Goal: Download file/media

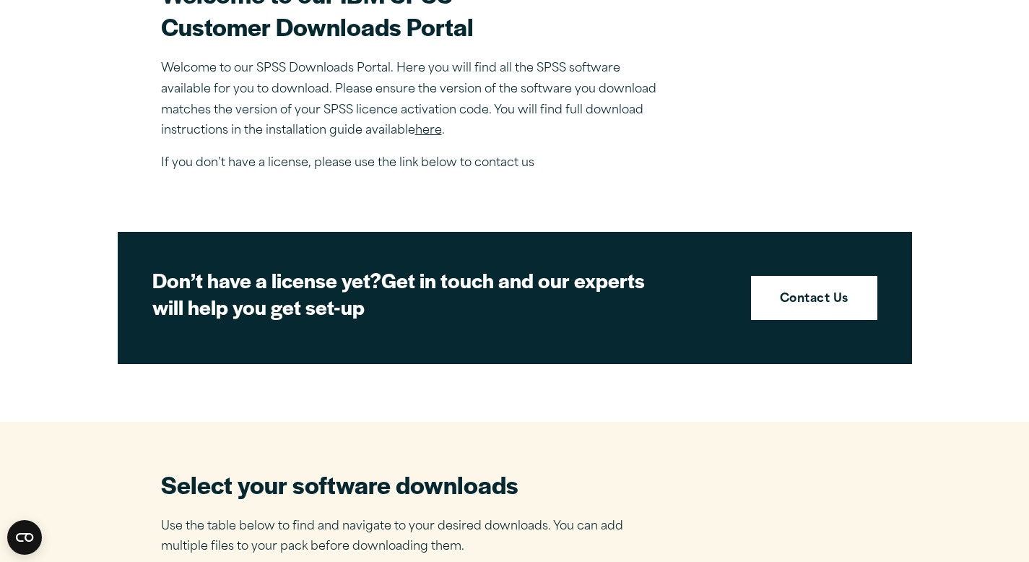
scroll to position [476, 0]
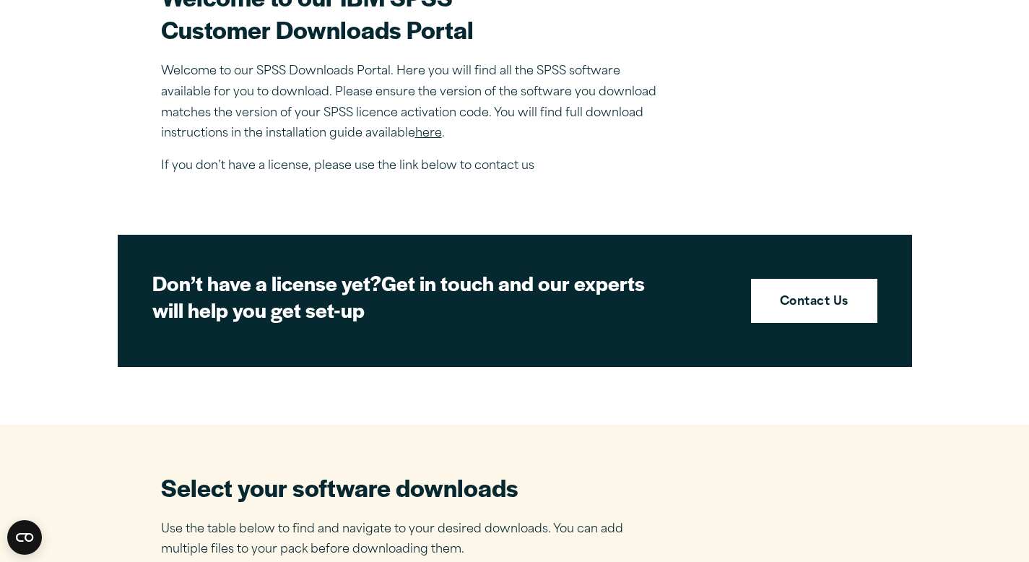
click at [427, 136] on link "here" at bounding box center [428, 134] width 27 height 12
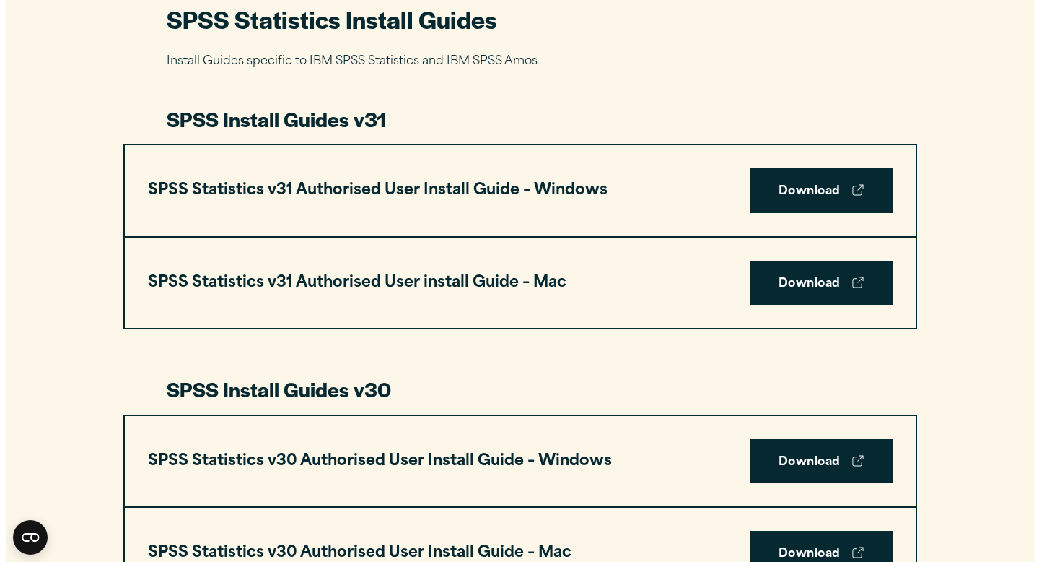
scroll to position [715, 0]
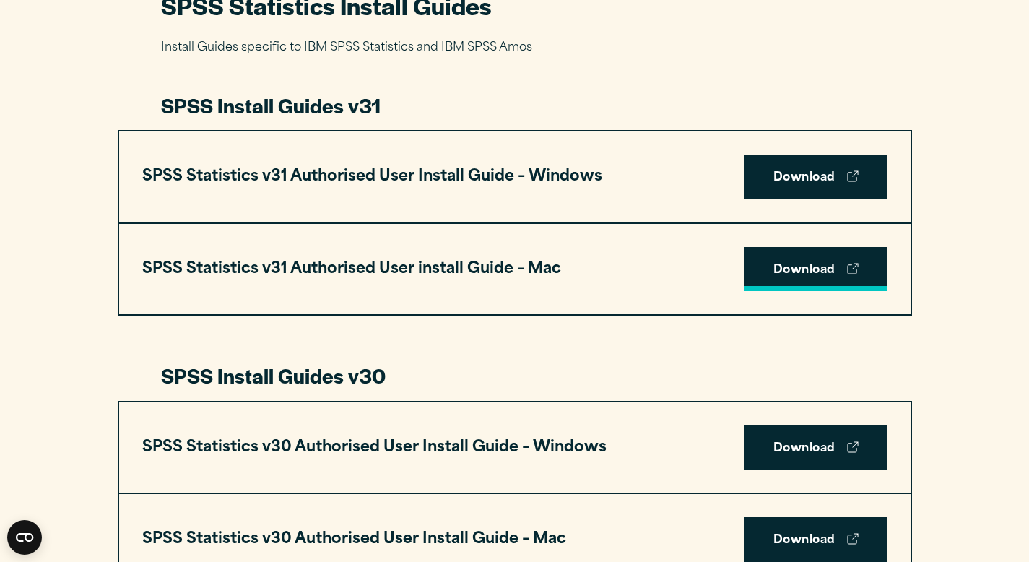
click at [777, 262] on link "Download" at bounding box center [815, 269] width 143 height 45
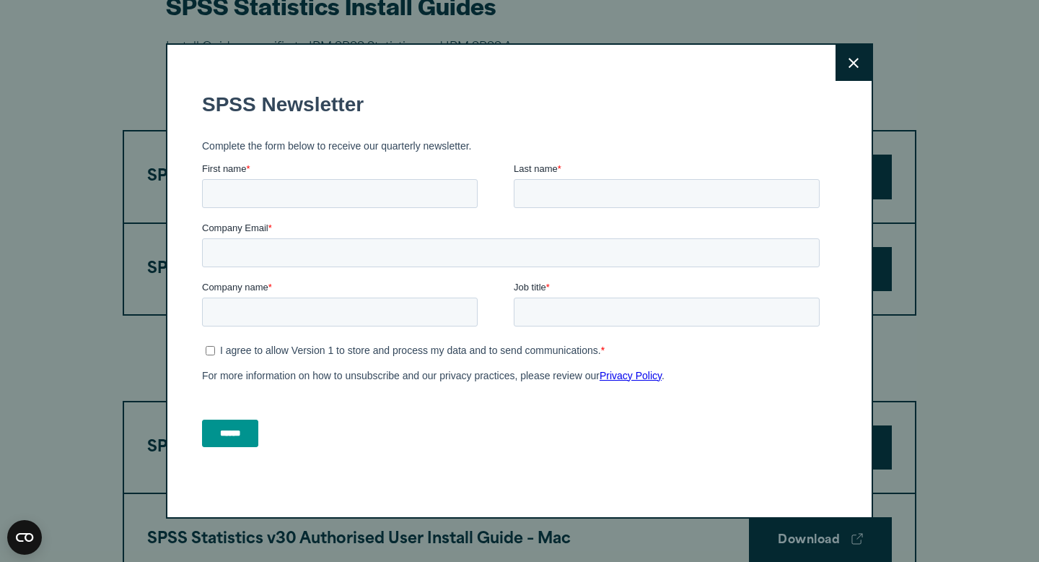
click at [849, 61] on icon at bounding box center [854, 63] width 10 height 11
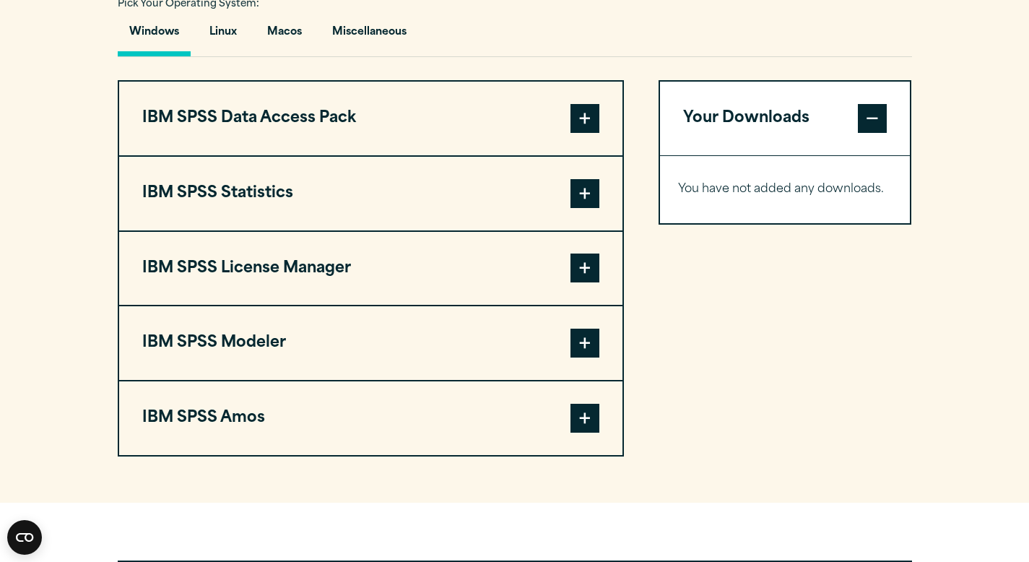
scroll to position [1090, 0]
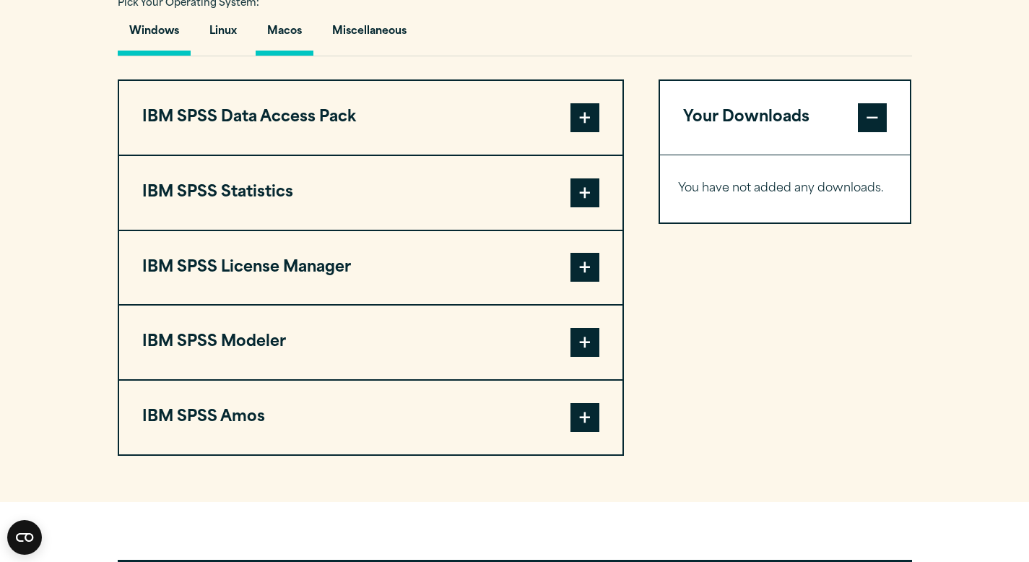
click at [305, 35] on button "Macos" at bounding box center [285, 34] width 58 height 41
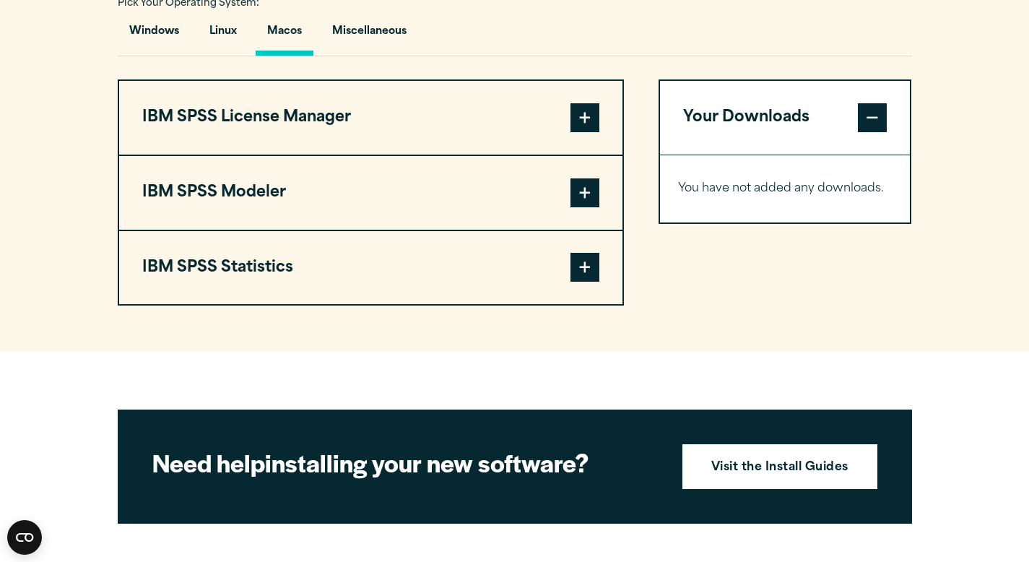
click at [304, 276] on button "IBM SPSS Statistics" at bounding box center [370, 268] width 503 height 74
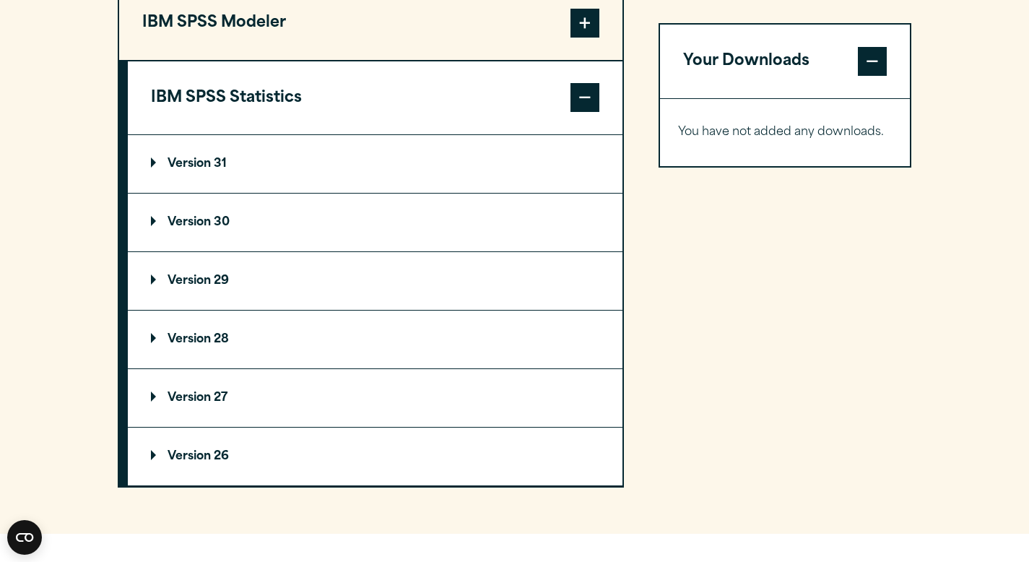
scroll to position [1270, 0]
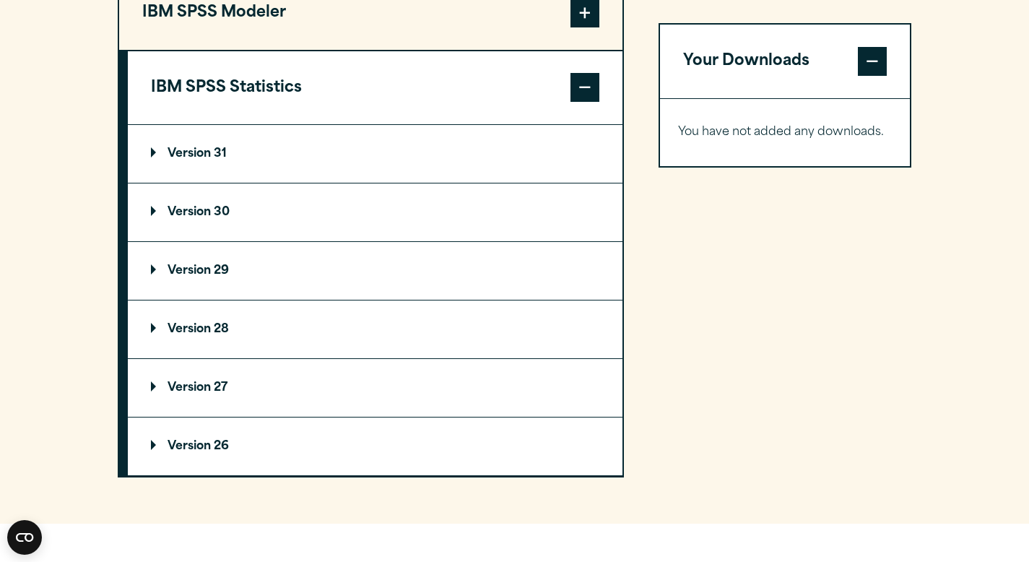
click at [230, 183] on summary "Version 31" at bounding box center [375, 154] width 494 height 58
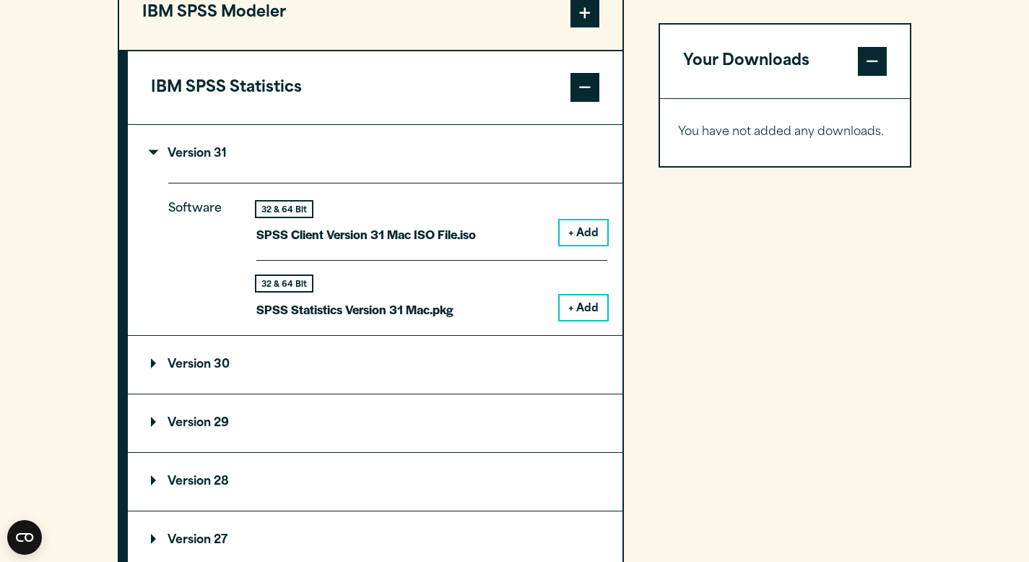
click at [217, 392] on summary "Version 30" at bounding box center [375, 365] width 494 height 58
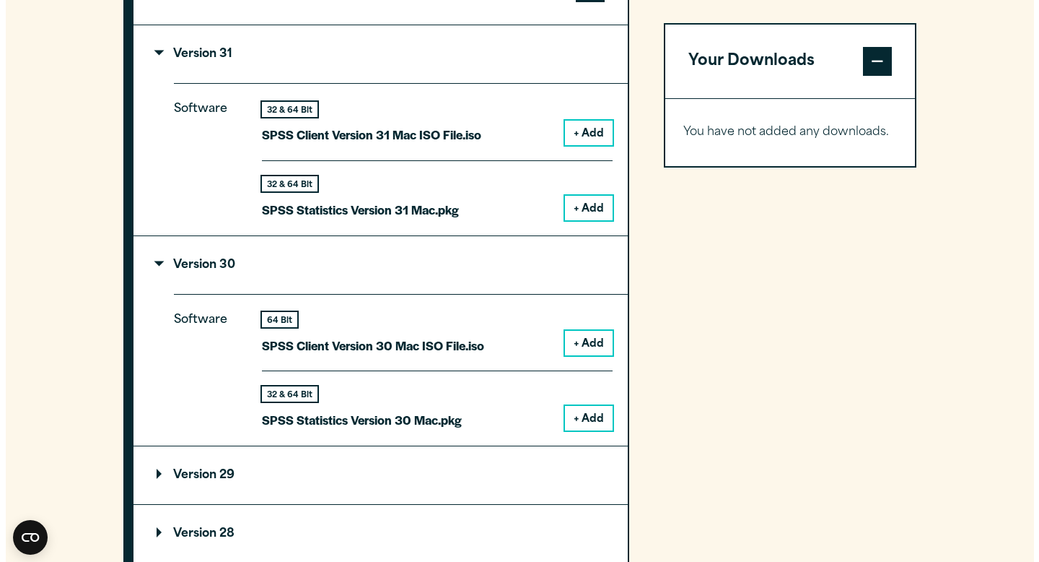
scroll to position [1367, 0]
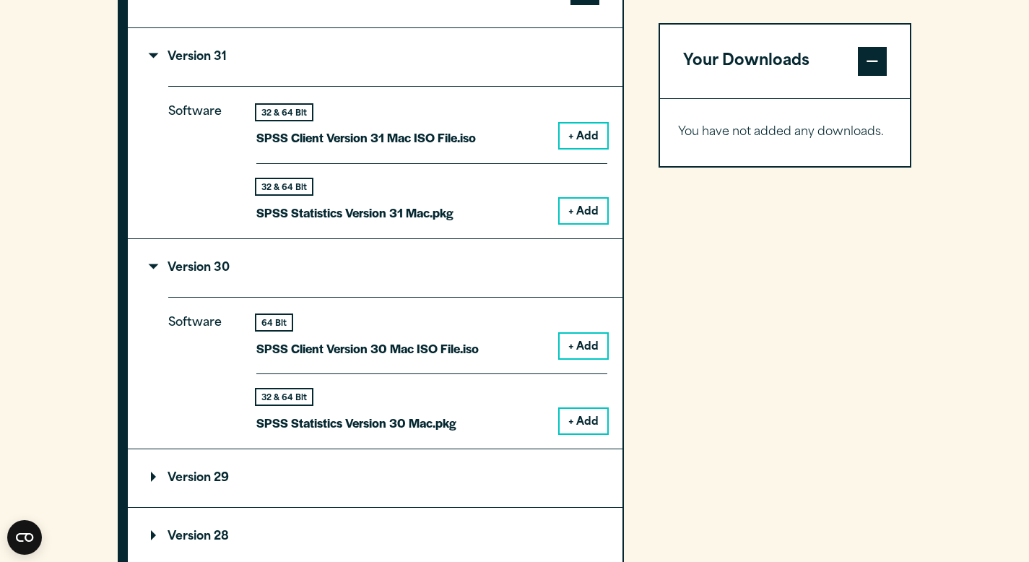
click at [572, 430] on button "+ Add" at bounding box center [583, 421] width 48 height 25
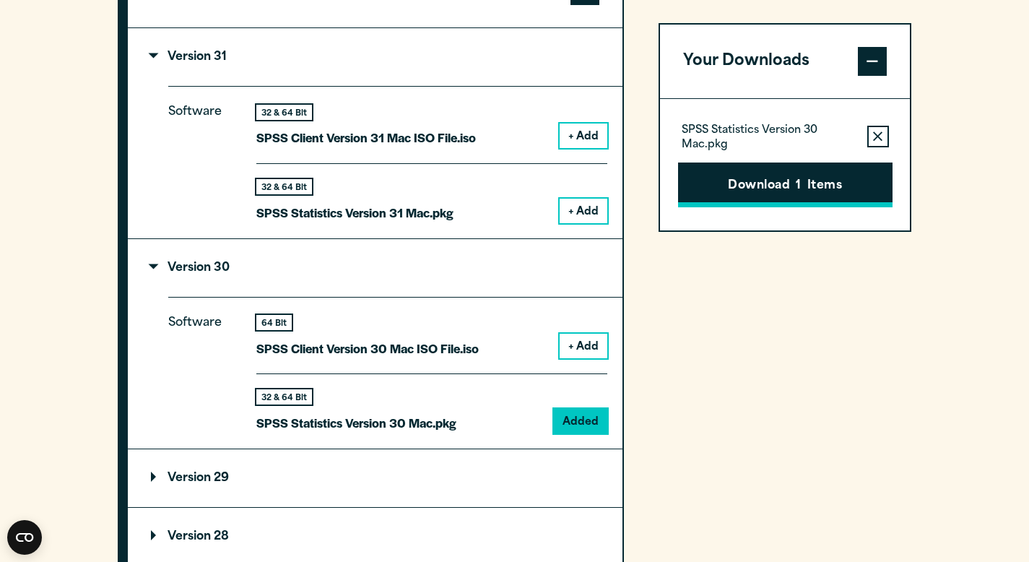
click at [783, 206] on button "Download 1 Items" at bounding box center [785, 184] width 214 height 45
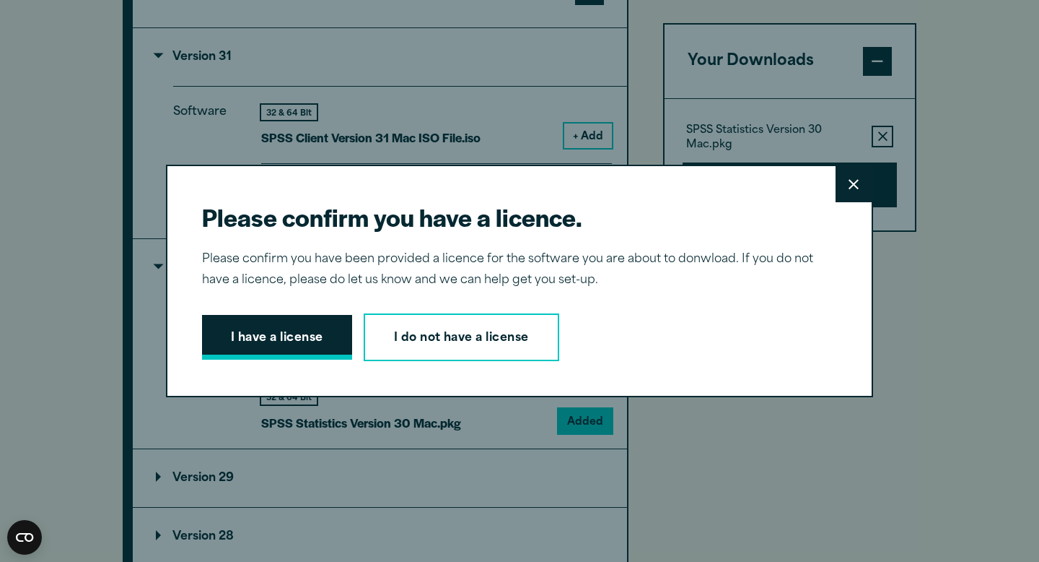
click at [251, 333] on button "I have a license" at bounding box center [277, 337] width 150 height 45
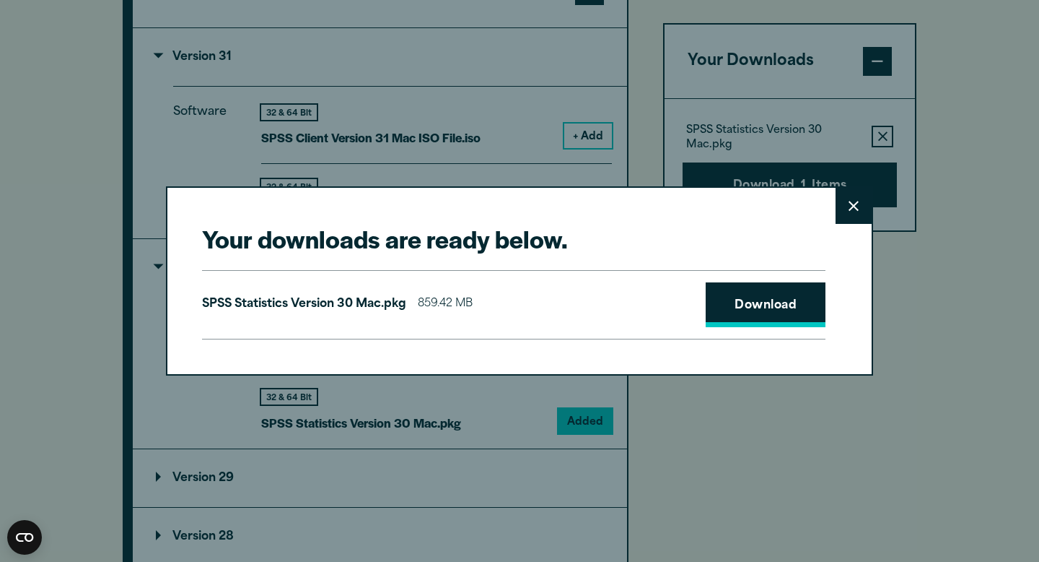
click at [779, 318] on link "Download" at bounding box center [766, 304] width 120 height 45
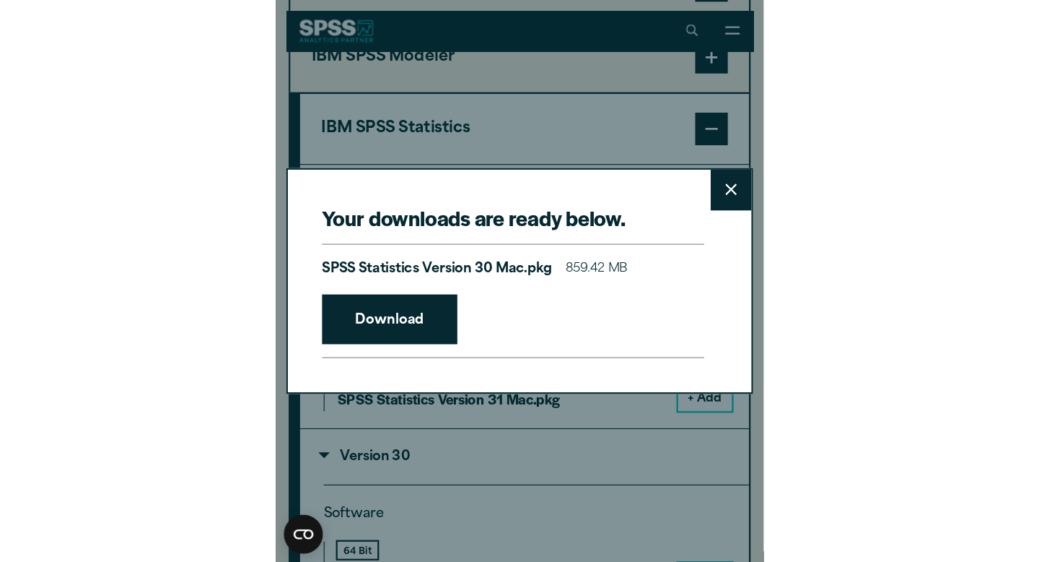
scroll to position [1358, 0]
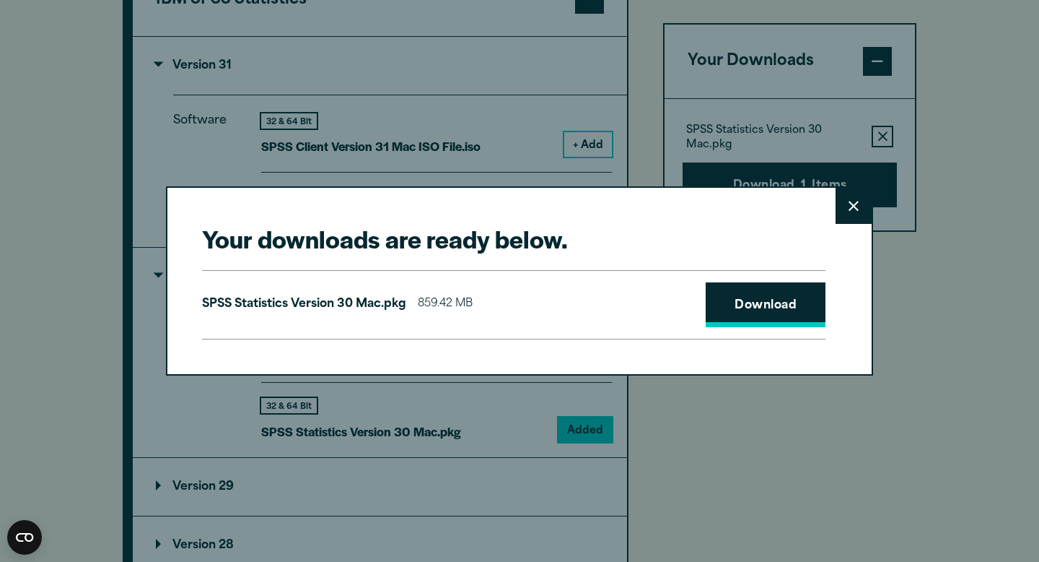
click at [754, 314] on link "Download" at bounding box center [766, 304] width 120 height 45
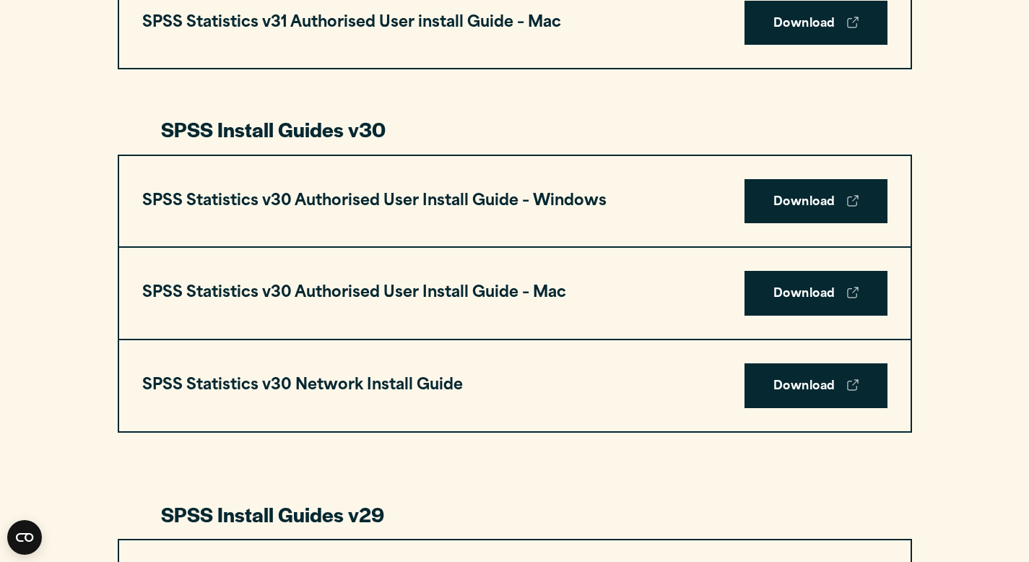
scroll to position [975, 0]
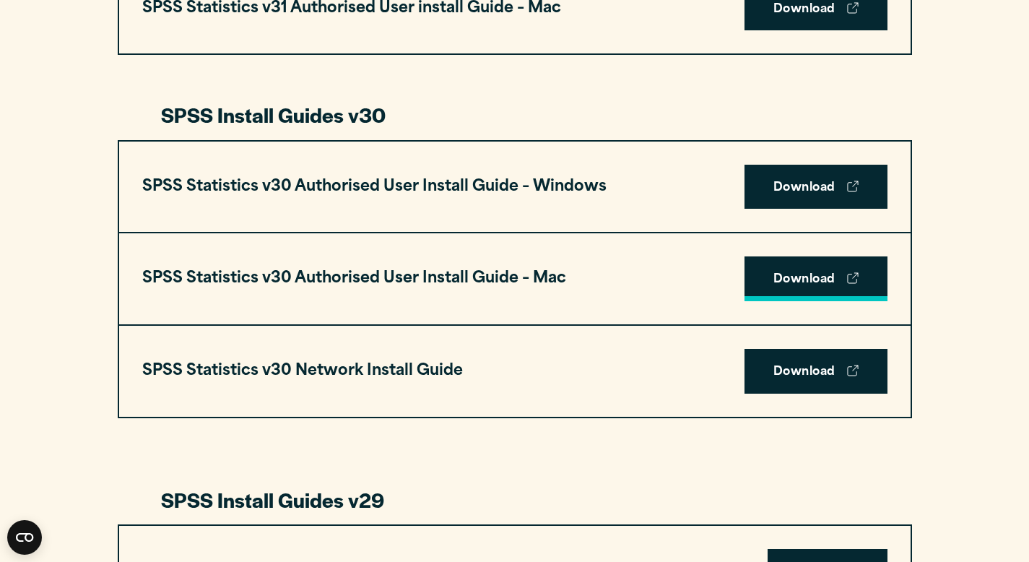
click at [797, 283] on link "Download" at bounding box center [815, 278] width 143 height 45
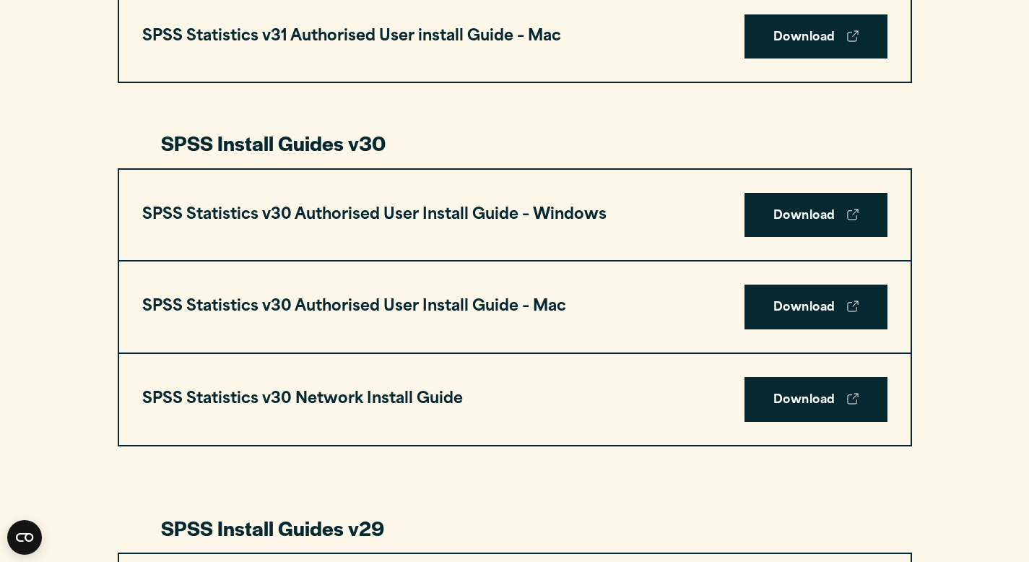
scroll to position [951, 0]
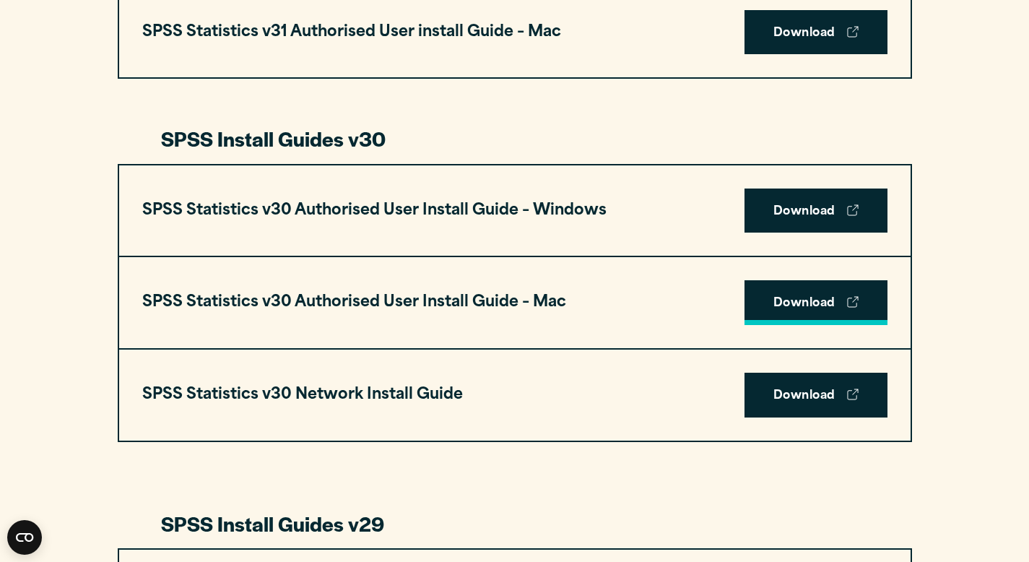
click at [818, 297] on link "Download" at bounding box center [815, 302] width 143 height 45
